Goal: Transaction & Acquisition: Obtain resource

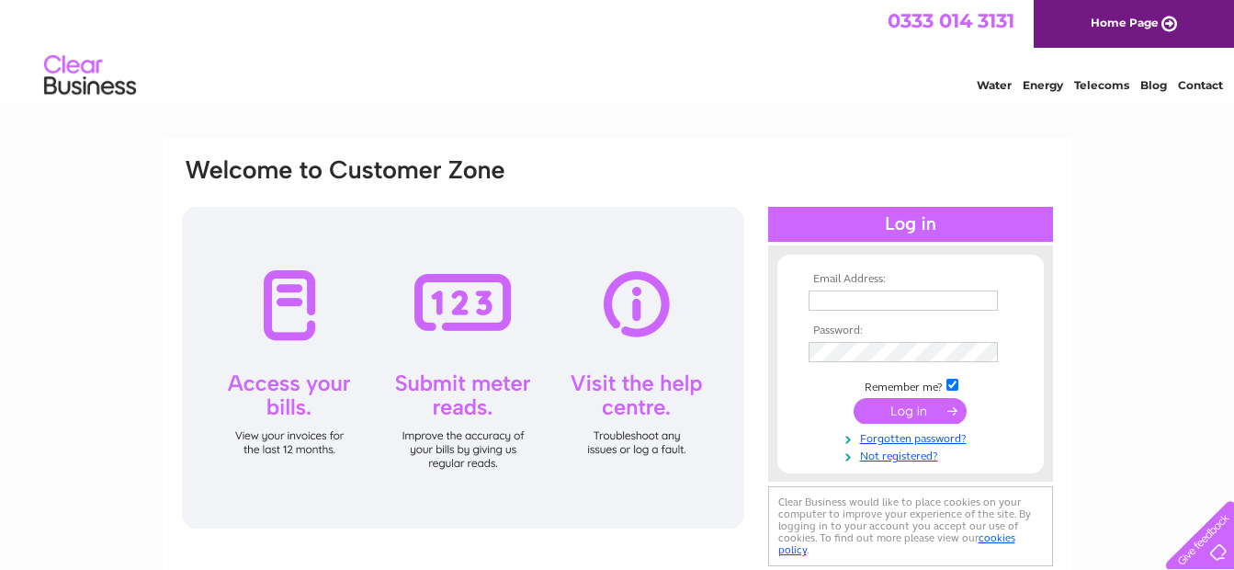
type input "laura@enhancescotland.com"
drag, startPoint x: 324, startPoint y: 340, endPoint x: 301, endPoint y: 330, distance: 24.3
click at [323, 340] on div at bounding box center [463, 368] width 562 height 322
click at [301, 324] on div at bounding box center [463, 368] width 562 height 322
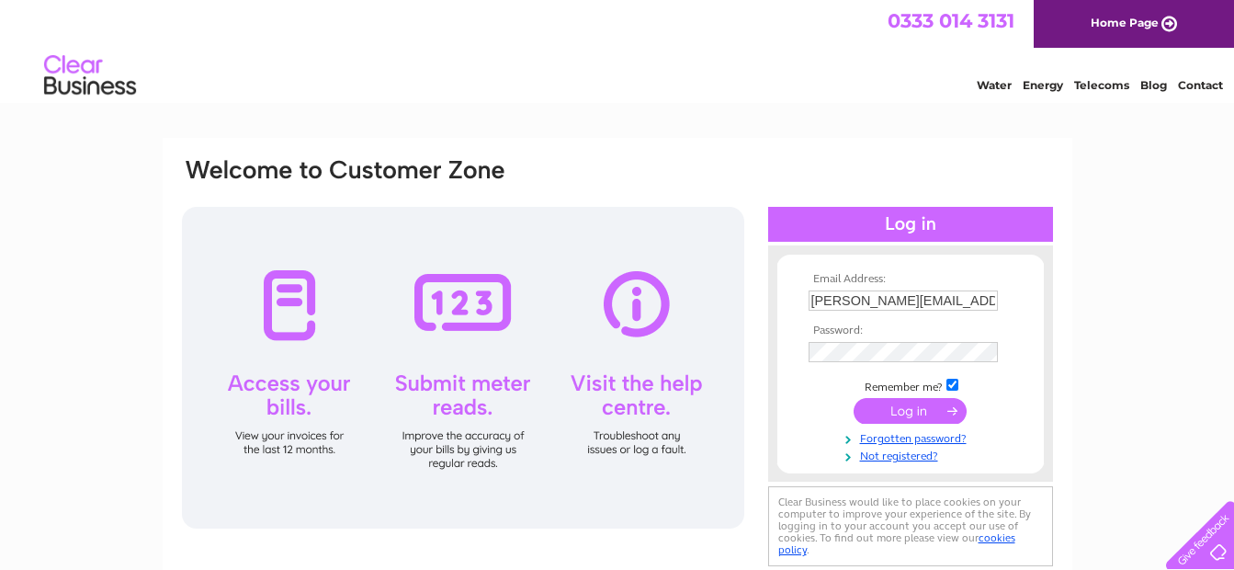
click at [301, 324] on div at bounding box center [463, 368] width 562 height 322
click at [897, 413] on input "submit" at bounding box center [910, 411] width 113 height 26
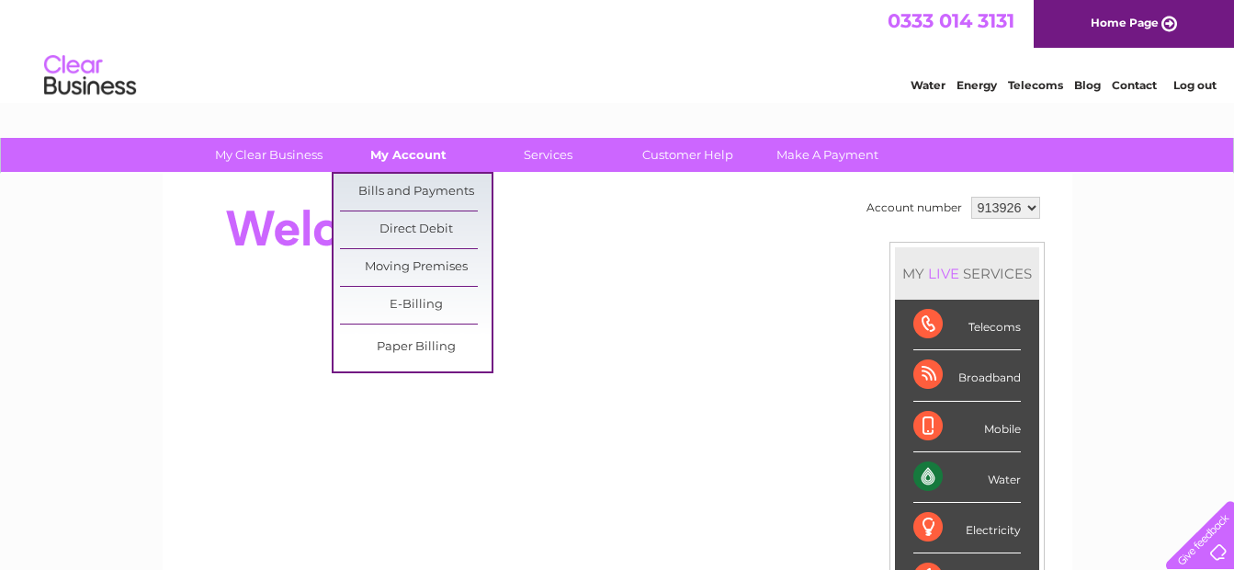
click at [399, 163] on link "My Account" at bounding box center [409, 155] width 152 height 34
click at [406, 186] on link "Bills and Payments" at bounding box center [416, 192] width 152 height 37
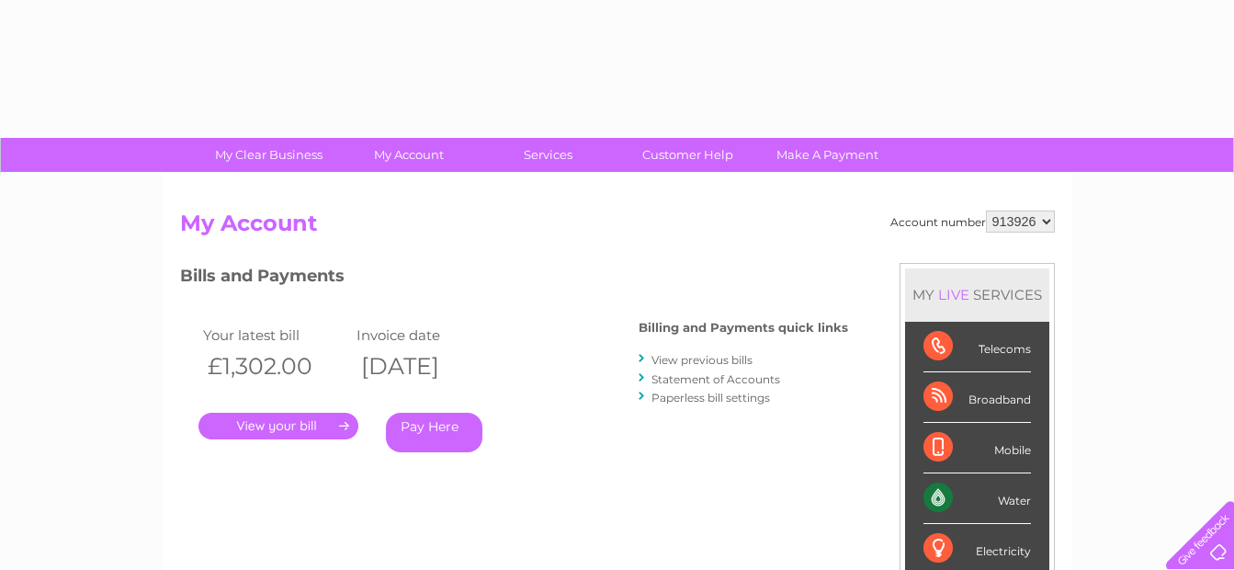
click at [301, 431] on link "." at bounding box center [279, 426] width 160 height 27
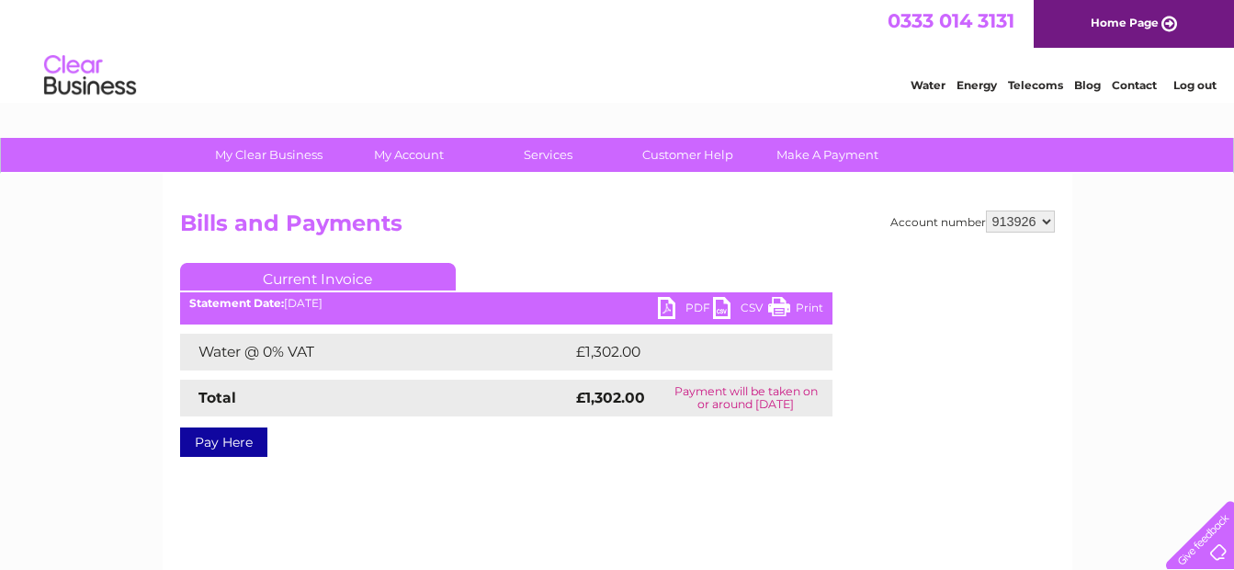
click at [670, 310] on link "PDF" at bounding box center [685, 310] width 55 height 27
